Goal: Task Accomplishment & Management: Use online tool/utility

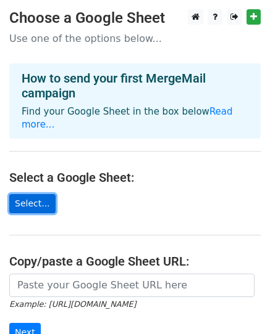
click at [29, 194] on link "Select..." at bounding box center [32, 203] width 46 height 19
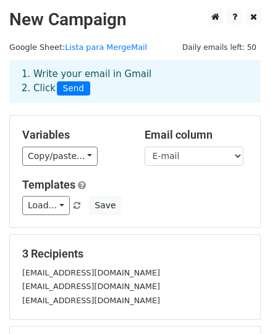
click at [75, 86] on span "Send" at bounding box center [73, 88] width 33 height 15
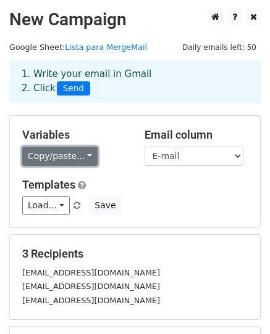
click at [88, 161] on link "Copy/paste..." at bounding box center [59, 156] width 75 height 19
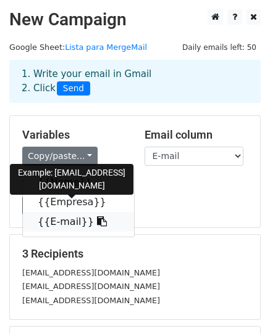
click at [58, 222] on link "{{E-mail}}" at bounding box center [78, 222] width 111 height 20
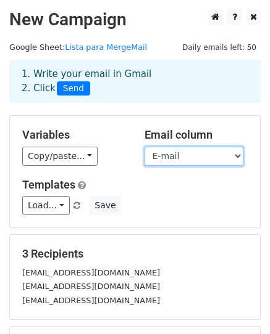
click at [239, 159] on select "Nome Empresa E-mail" at bounding box center [193, 156] width 99 height 19
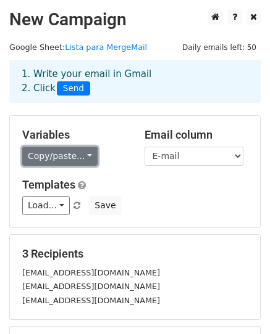
click at [80, 152] on link "Copy/paste..." at bounding box center [59, 156] width 75 height 19
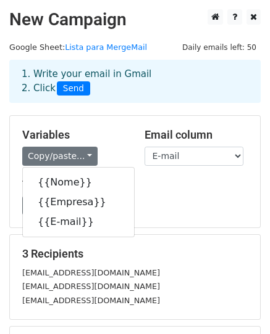
click at [201, 197] on div "Load... No templates saved Save" at bounding box center [135, 205] width 244 height 19
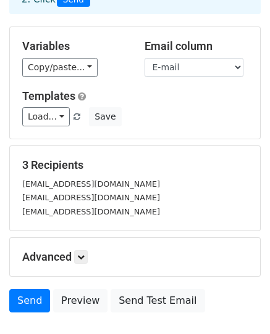
scroll to position [110, 0]
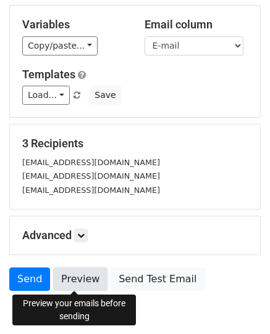
click at [80, 279] on link "Preview" at bounding box center [80, 279] width 54 height 23
click at [85, 282] on link "Preview" at bounding box center [80, 279] width 54 height 23
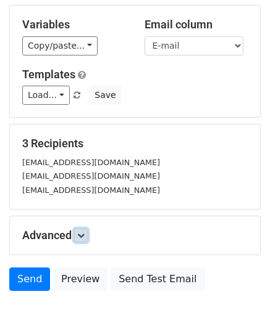
click at [88, 236] on link at bounding box center [81, 236] width 14 height 14
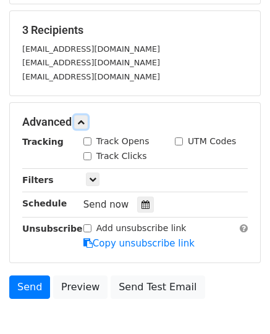
scroll to position [234, 0]
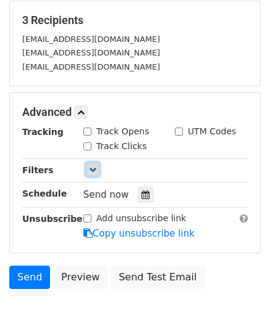
click at [98, 175] on link at bounding box center [93, 170] width 14 height 14
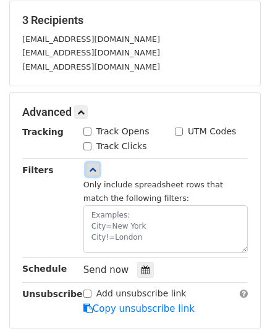
click at [97, 174] on link at bounding box center [93, 170] width 14 height 14
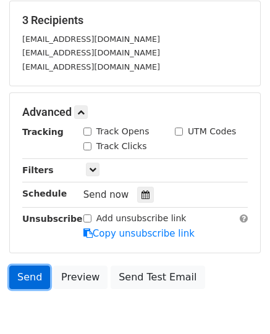
click at [21, 275] on link "Send" at bounding box center [29, 277] width 41 height 23
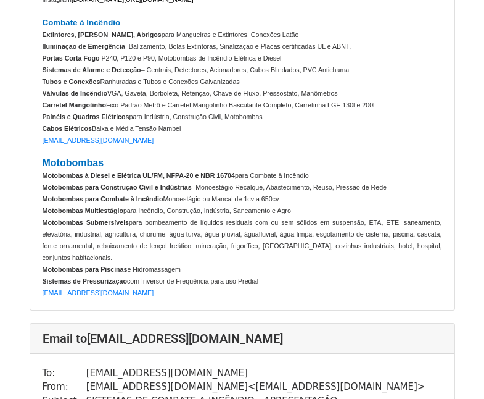
scroll to position [1728, 0]
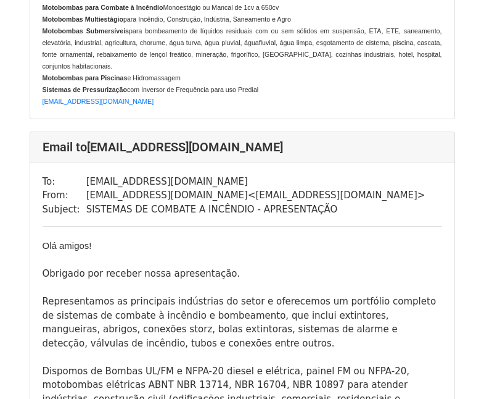
scroll to position [1049, 0]
